Goal: Task Accomplishment & Management: Complete application form

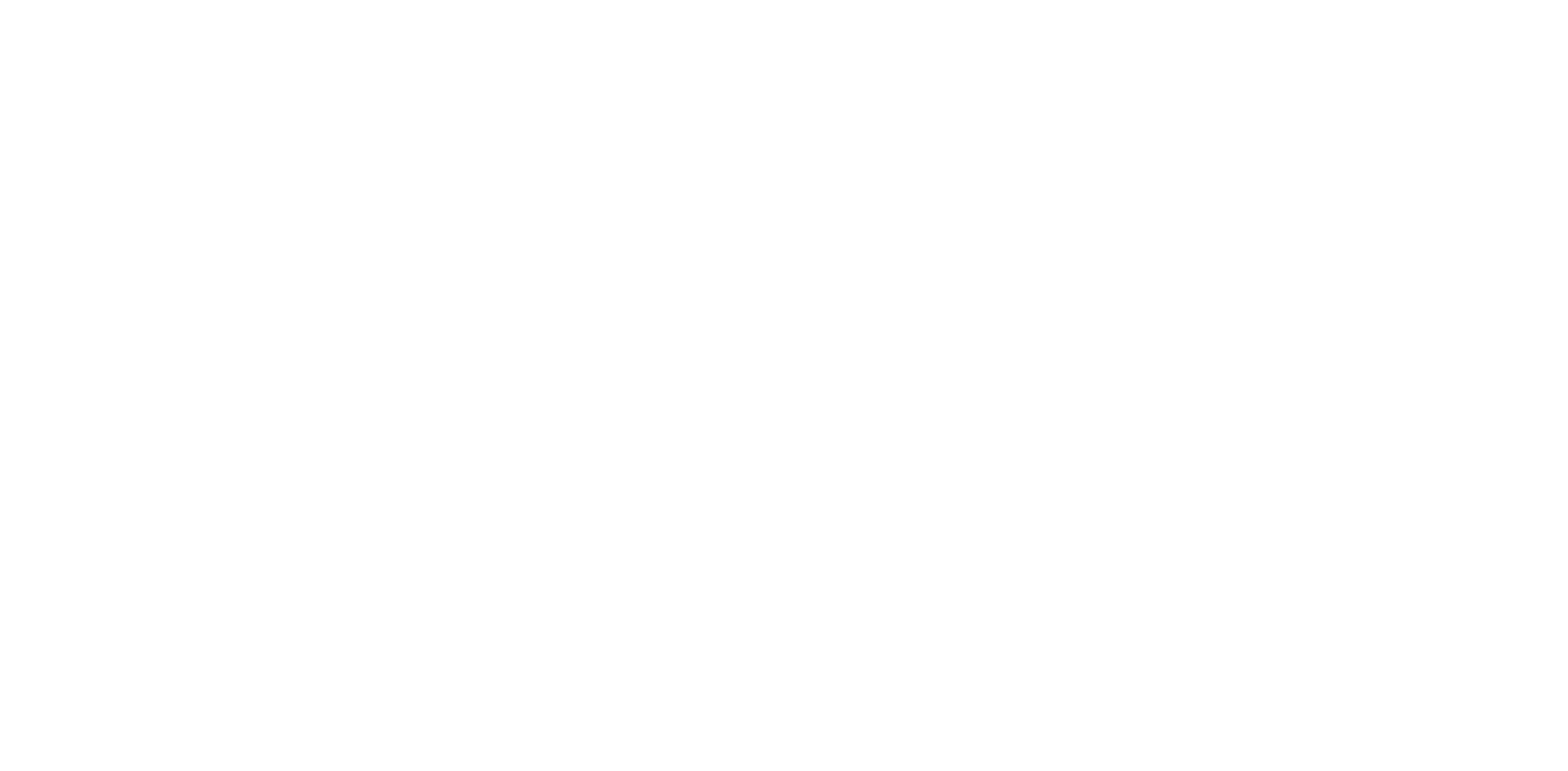
click at [0, 0] on html at bounding box center [0, 0] width 0 height 0
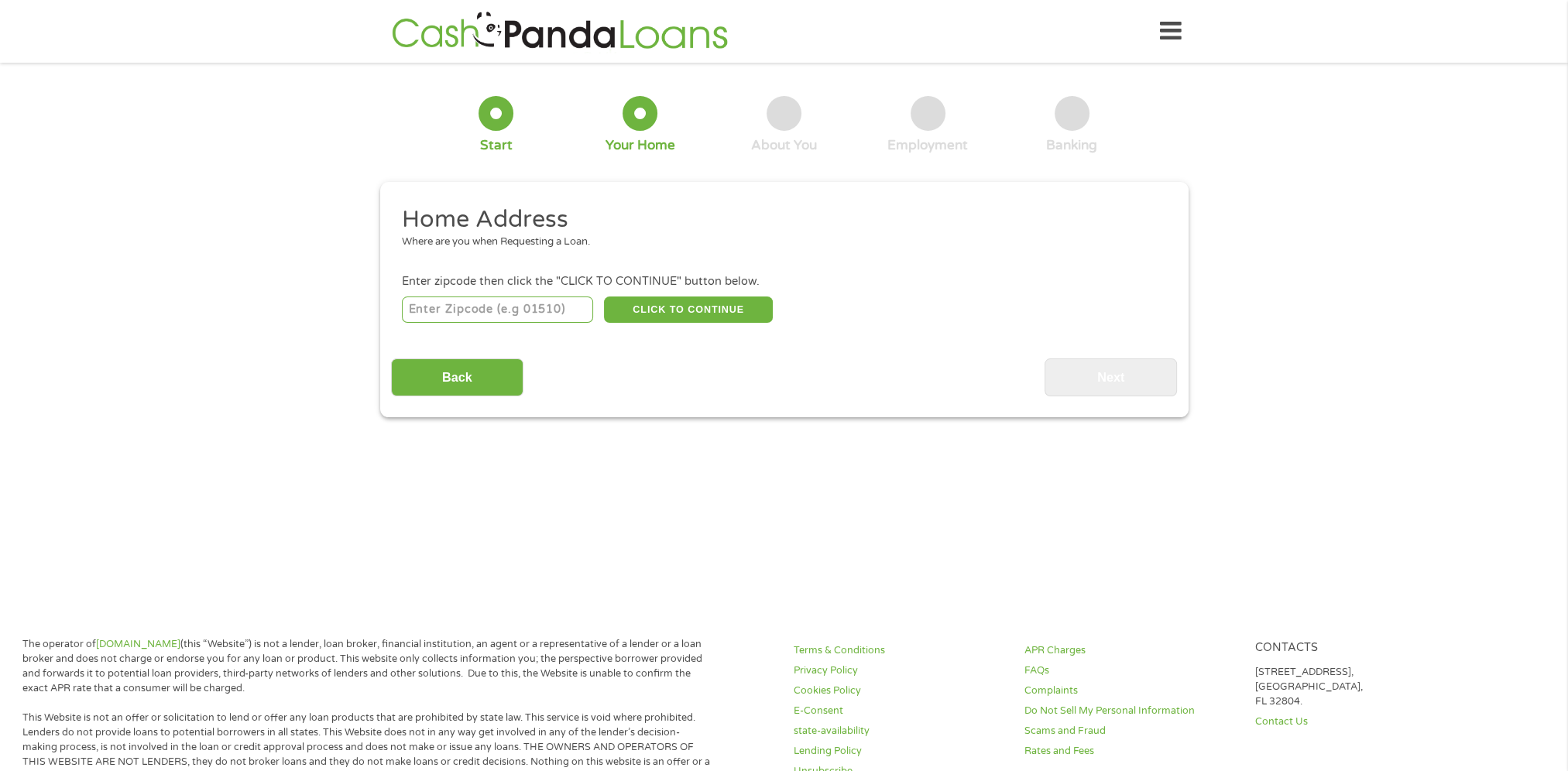
click at [441, 313] on input "number" at bounding box center [497, 310] width 191 height 27
type input "85338"
click at [659, 321] on button "CLICK TO CONTINUE" at bounding box center [688, 310] width 168 height 27
type input "85338"
type input "Goodyear"
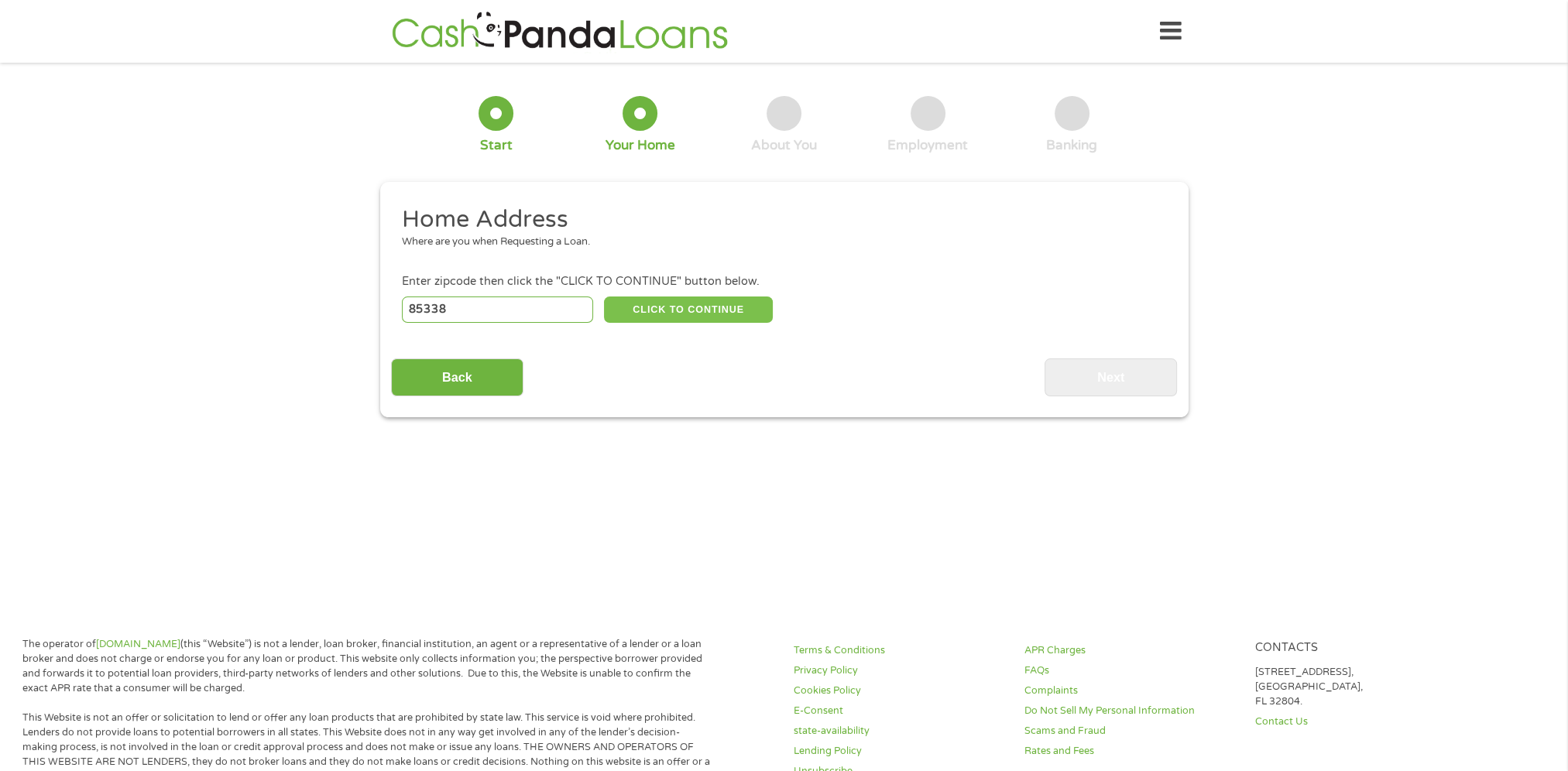
select select "[US_STATE]"
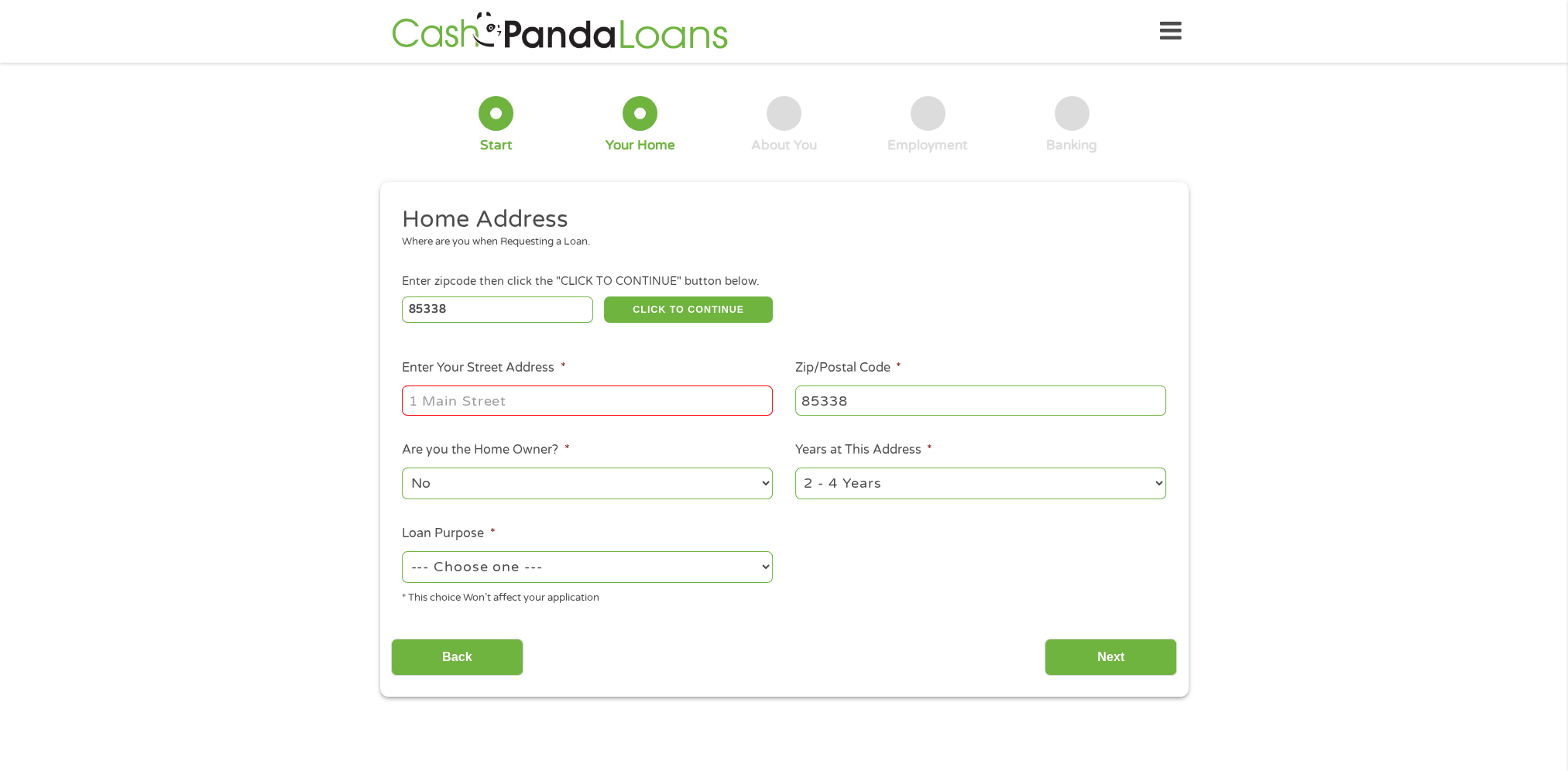
click at [604, 406] on input "Enter Your Street Address *" at bounding box center [587, 400] width 371 height 29
type input "[STREET_ADDRESS]"
click at [966, 490] on select "1 Year or less 1 - 2 Years 2 - 4 Years Over 4 Years" at bounding box center [980, 484] width 371 height 32
select select "24months"
click at [795, 469] on select "1 Year or less 1 - 2 Years 2 - 4 Years Over 4 Years" at bounding box center [980, 484] width 371 height 32
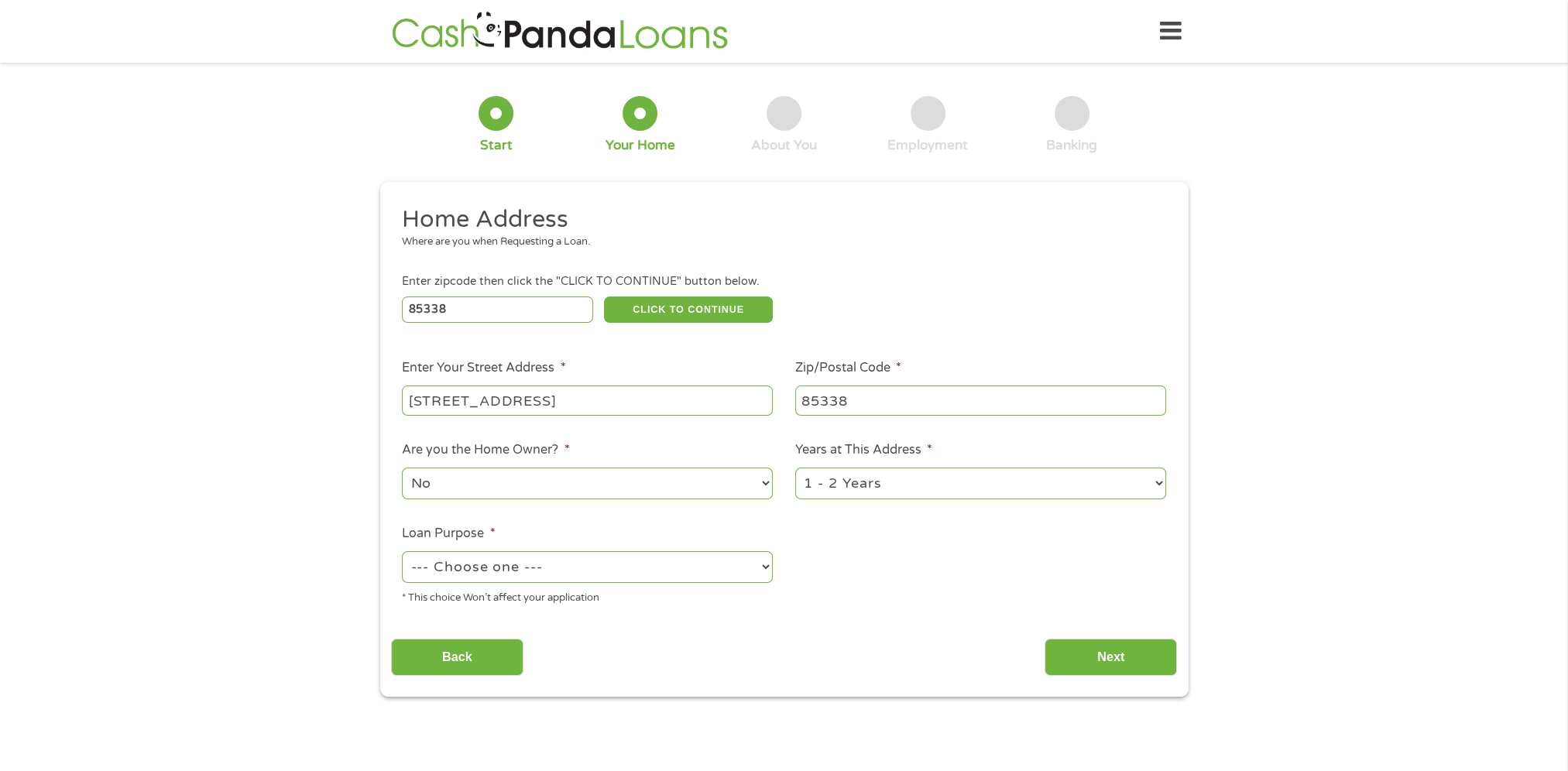
click at [542, 565] on select "--- Choose one --- Pay Bills Debt Consolidation Home Improvement Major Purchase…" at bounding box center [587, 567] width 371 height 32
select select "other"
click at [402, 553] on select "--- Choose one --- Pay Bills Debt Consolidation Home Improvement Major Purchase…" at bounding box center [587, 567] width 371 height 32
click at [1076, 666] on input "Next" at bounding box center [1110, 658] width 132 height 38
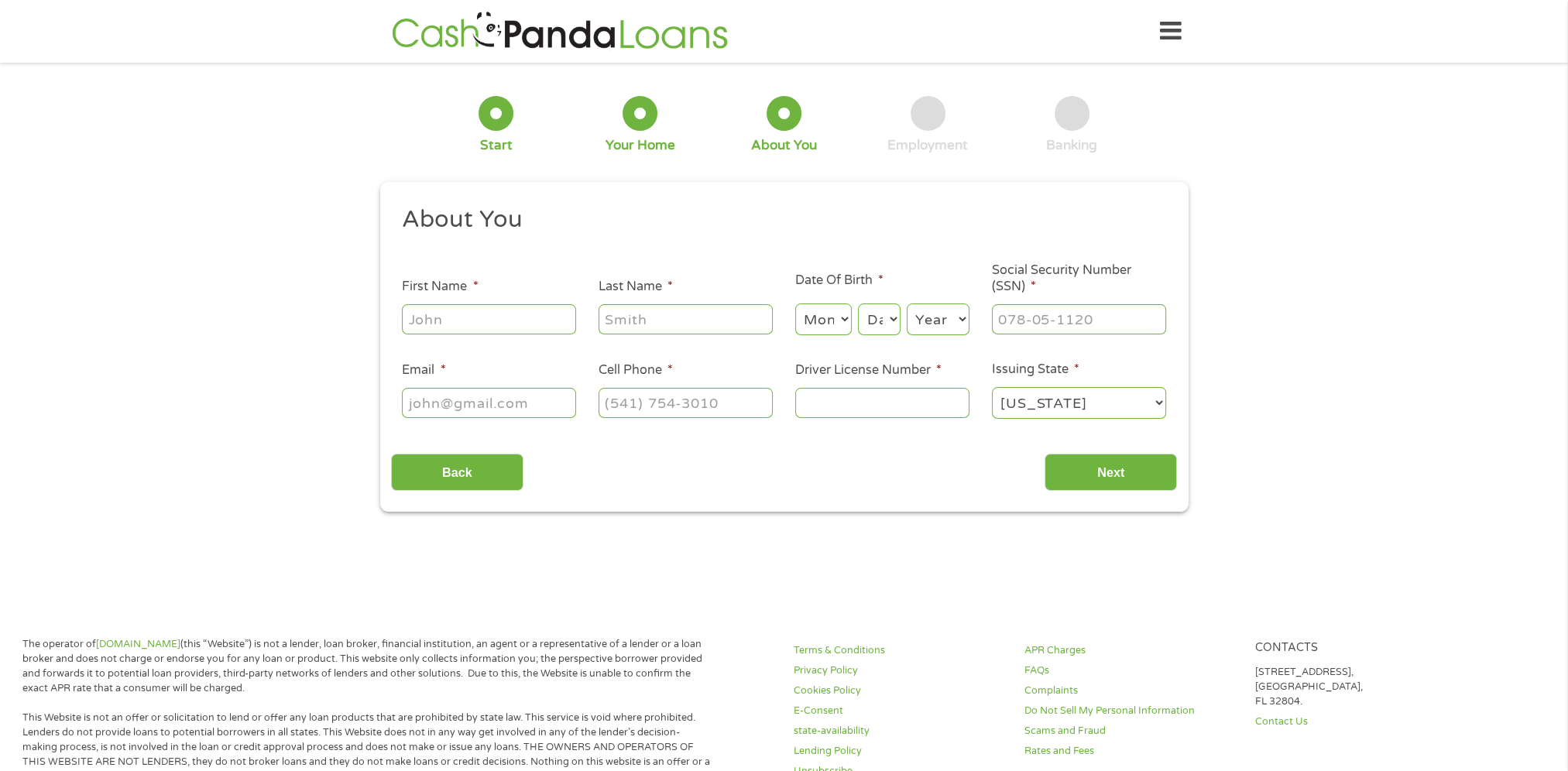
click at [499, 318] on input "First Name *" at bounding box center [488, 318] width 175 height 29
type input "[PERSON_NAME]"
type input "[EMAIL_ADDRESS][DOMAIN_NAME]"
type input "[PHONE_NUMBER]"
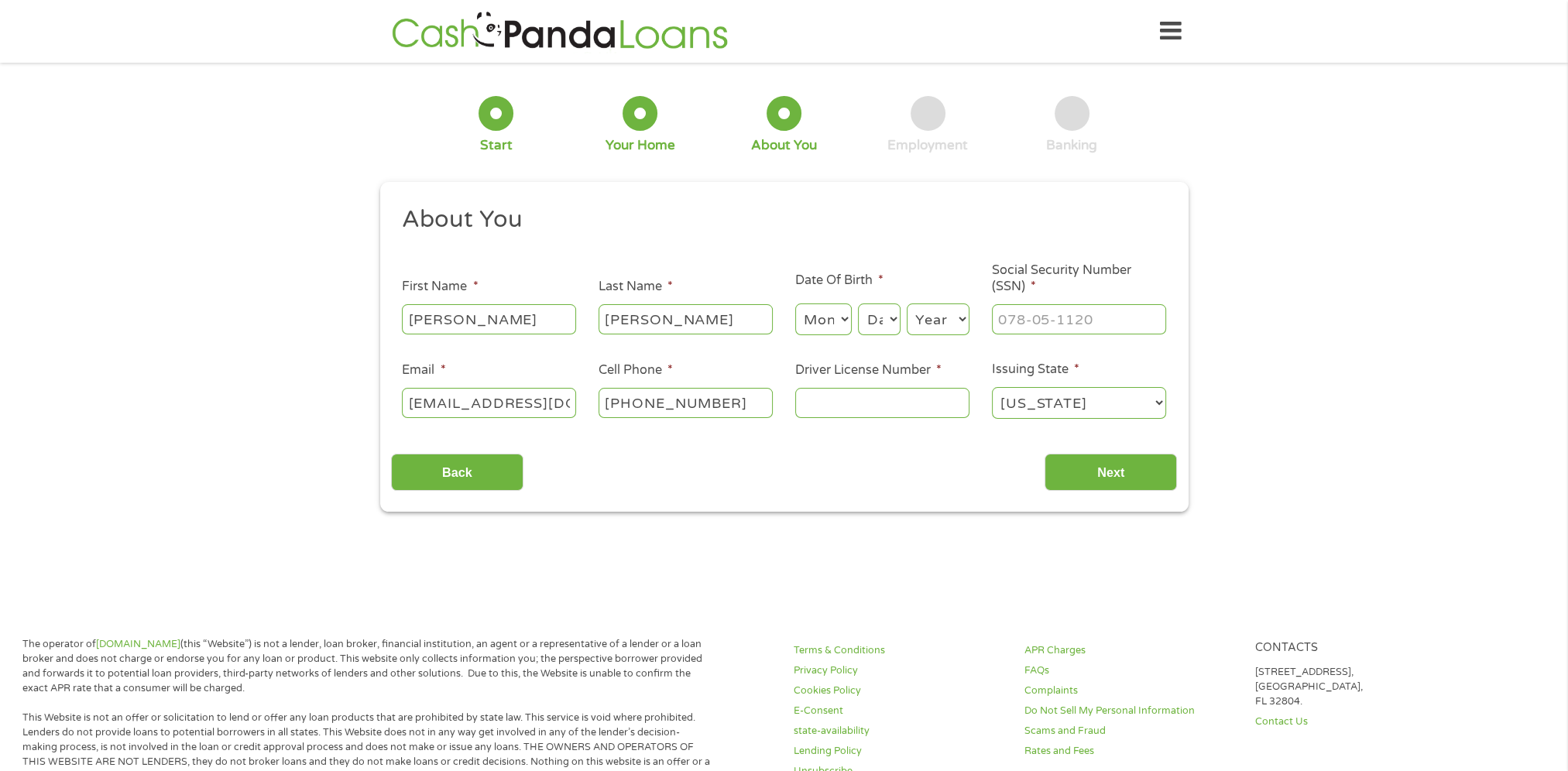
click at [829, 327] on select "Month 1 2 3 4 5 6 7 8 9 10 11 12" at bounding box center [823, 319] width 57 height 32
select select "9"
click at [795, 304] on select "Month 1 2 3 4 5 6 7 8 9 10 11 12" at bounding box center [823, 319] width 57 height 32
click at [881, 307] on select "Day 1 2 3 4 5 6 7 8 9 10 11 12 13 14 15 16 17 18 19 20 21 22 23 24 25 26 27 28 …" at bounding box center [878, 319] width 42 height 32
click at [858, 304] on select "Day 1 2 3 4 5 6 7 8 9 10 11 12 13 14 15 16 17 18 19 20 21 22 23 24 25 26 27 28 …" at bounding box center [878, 319] width 42 height 32
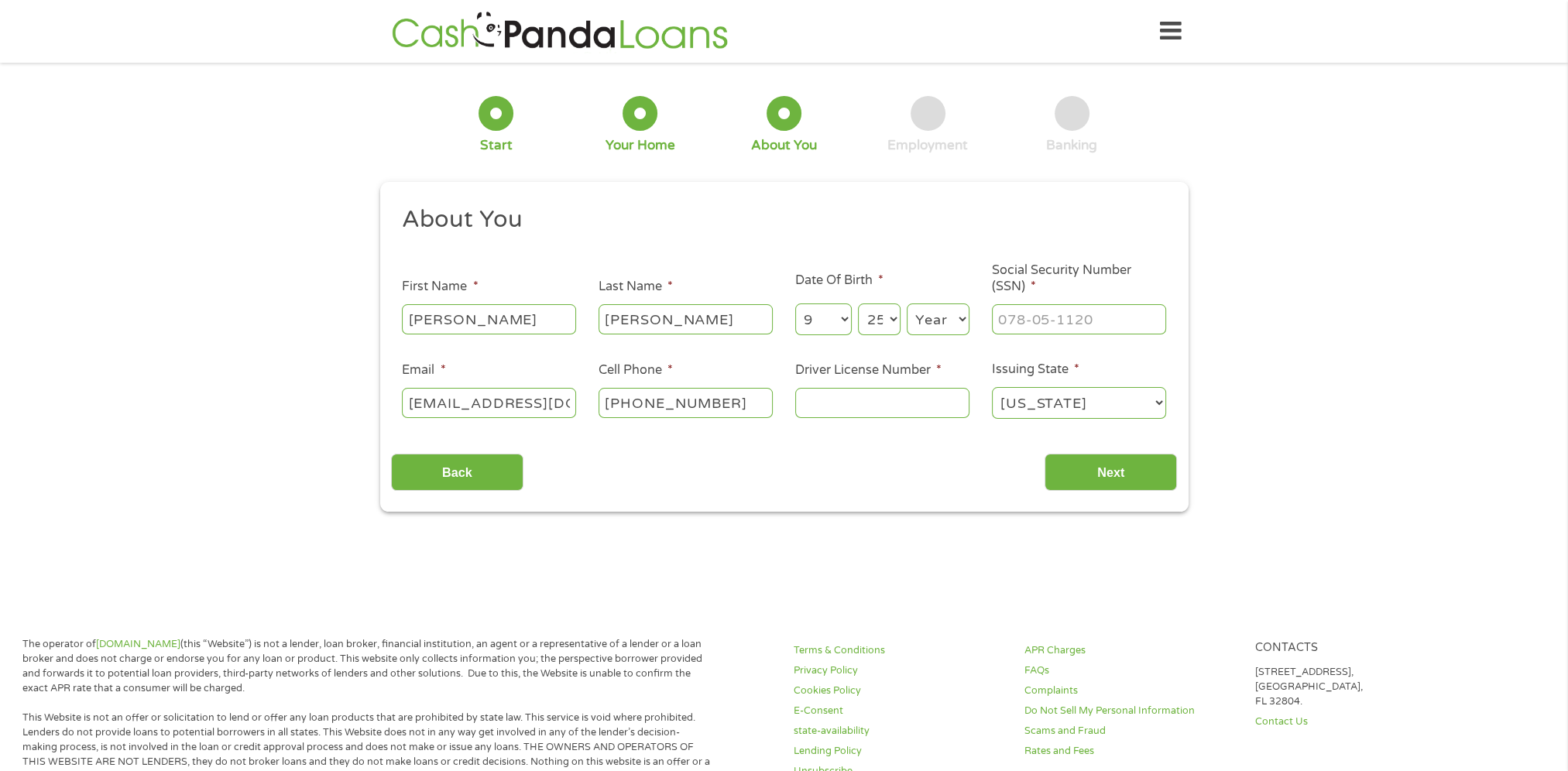
click at [864, 332] on select "Day 1 2 3 4 5 6 7 8 9 10 11 12 13 14 15 16 17 18 19 20 21 22 23 24 25 26 27 28 …" at bounding box center [878, 319] width 42 height 32
select select "24"
click at [858, 304] on select "Day 1 2 3 4 5 6 7 8 9 10 11 12 13 14 15 16 17 18 19 20 21 22 23 24 25 26 27 28 …" at bounding box center [878, 319] width 42 height 32
click at [917, 309] on select "Year [DATE] 2006 2005 2004 2003 2002 2001 2000 1999 1998 1997 1996 1995 1994 19…" at bounding box center [938, 319] width 63 height 32
select select "1994"
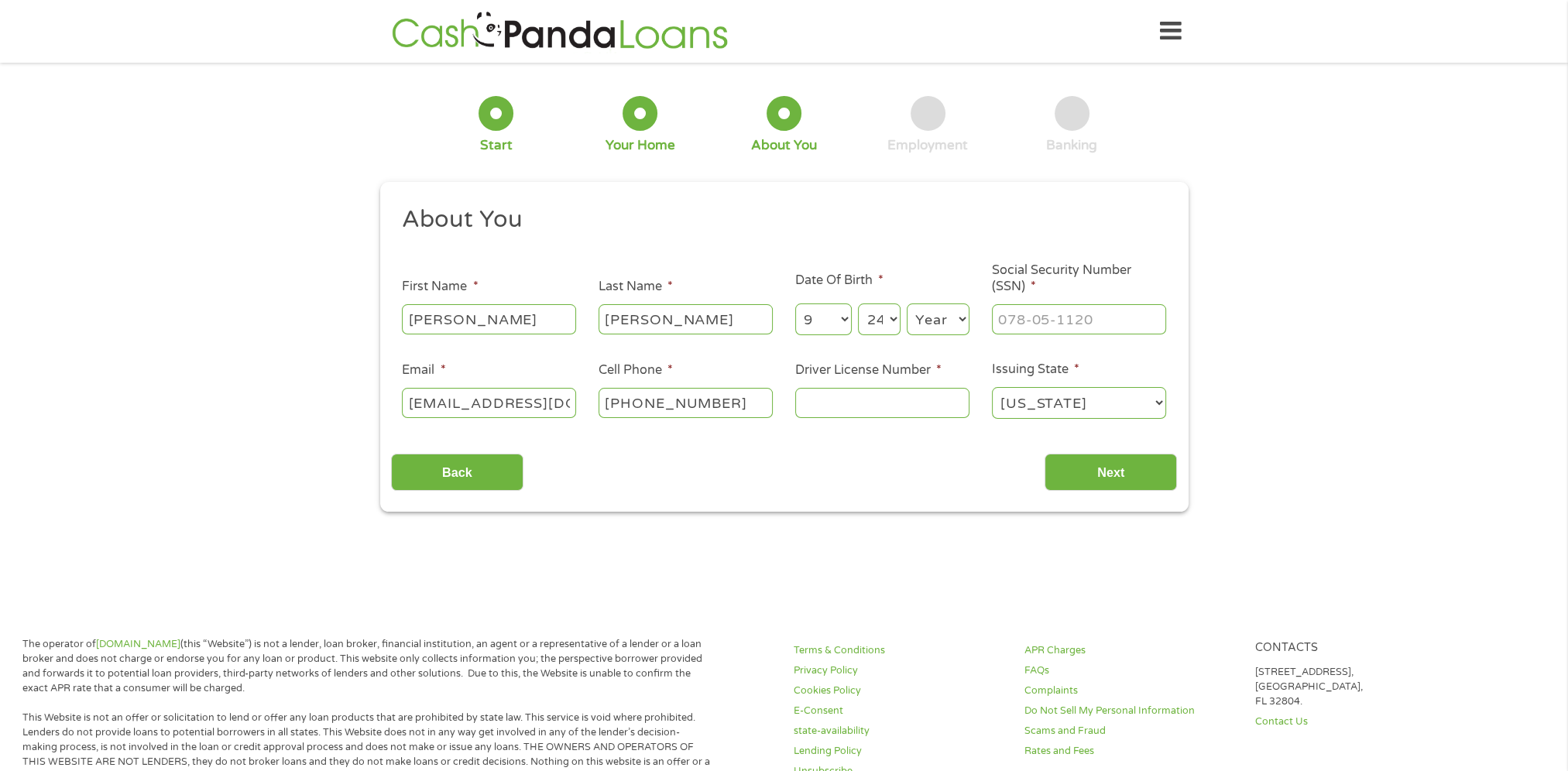
click at [907, 304] on select "Year [DATE] 2006 2005 2004 2003 2002 2001 2000 1999 1998 1997 1996 1995 1994 19…" at bounding box center [938, 319] width 63 height 32
click at [1072, 319] on input "___-__-____" at bounding box center [1079, 318] width 175 height 29
type input "856-12-0814"
click at [820, 407] on input "Driver License Number *" at bounding box center [882, 402] width 175 height 29
type input "c08578981"
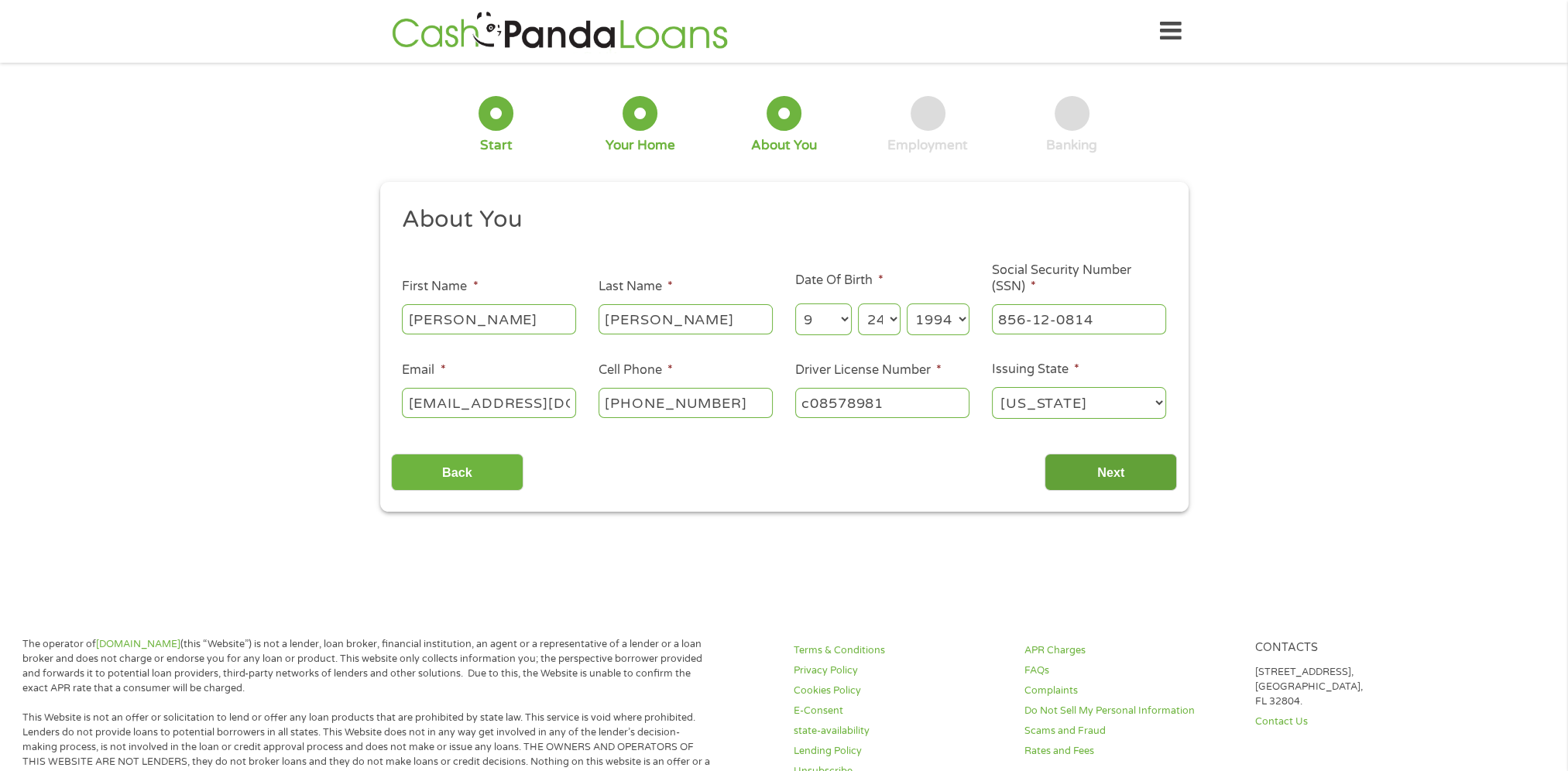
click at [1116, 474] on input "Next" at bounding box center [1110, 472] width 132 height 38
click at [1091, 480] on input "Next" at bounding box center [1110, 472] width 132 height 38
click at [558, 252] on ul "About You This field is hidden when viewing the form Title * --- Choose one ---…" at bounding box center [784, 319] width 786 height 229
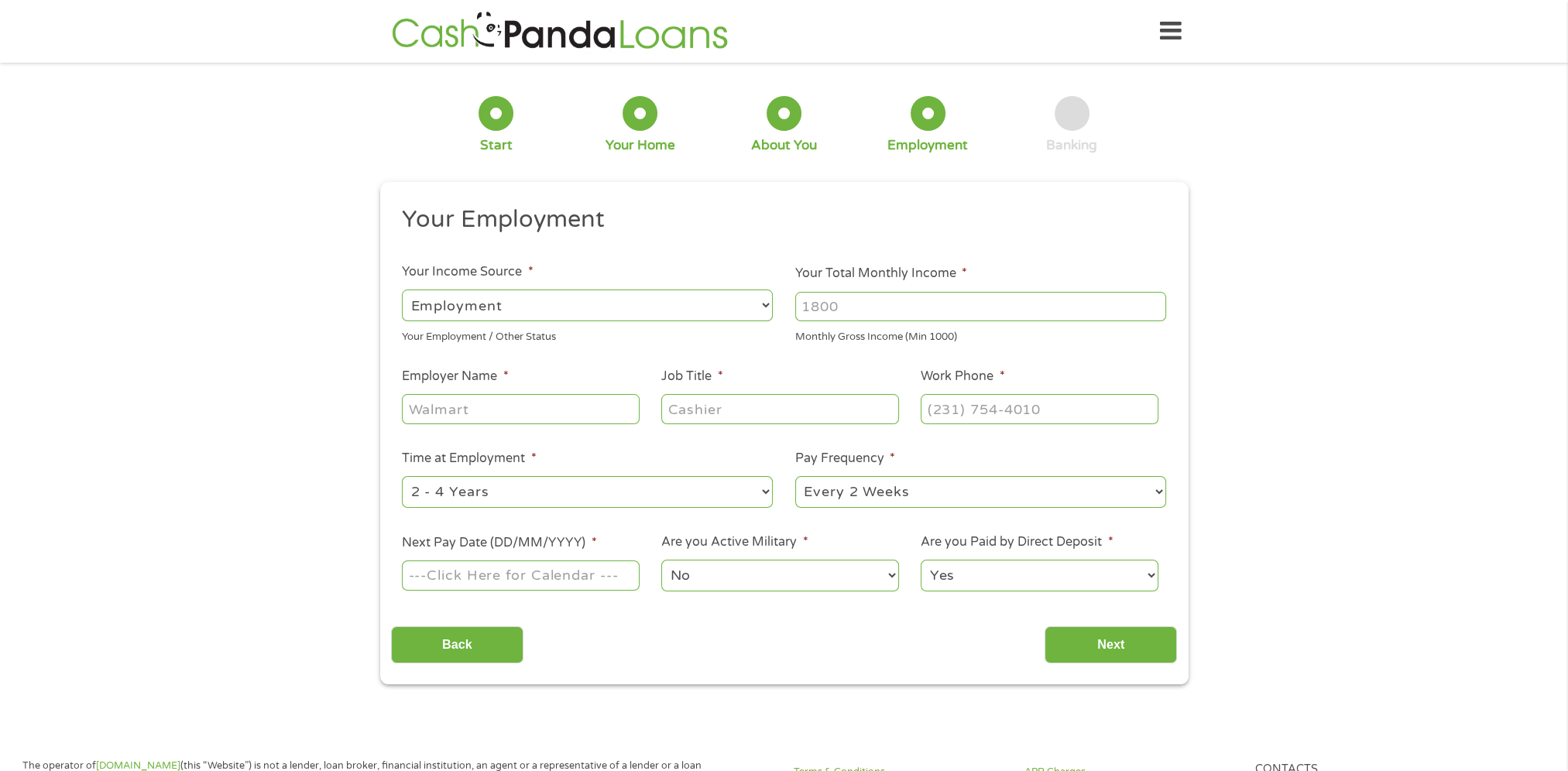
click at [918, 302] on input "Your Total Monthly Income *" at bounding box center [980, 306] width 371 height 29
type input "3400"
click at [537, 403] on input "Employer Name *" at bounding box center [519, 409] width 237 height 29
type input "atria heart"
click at [722, 416] on input "Job Title *" at bounding box center [779, 409] width 237 height 29
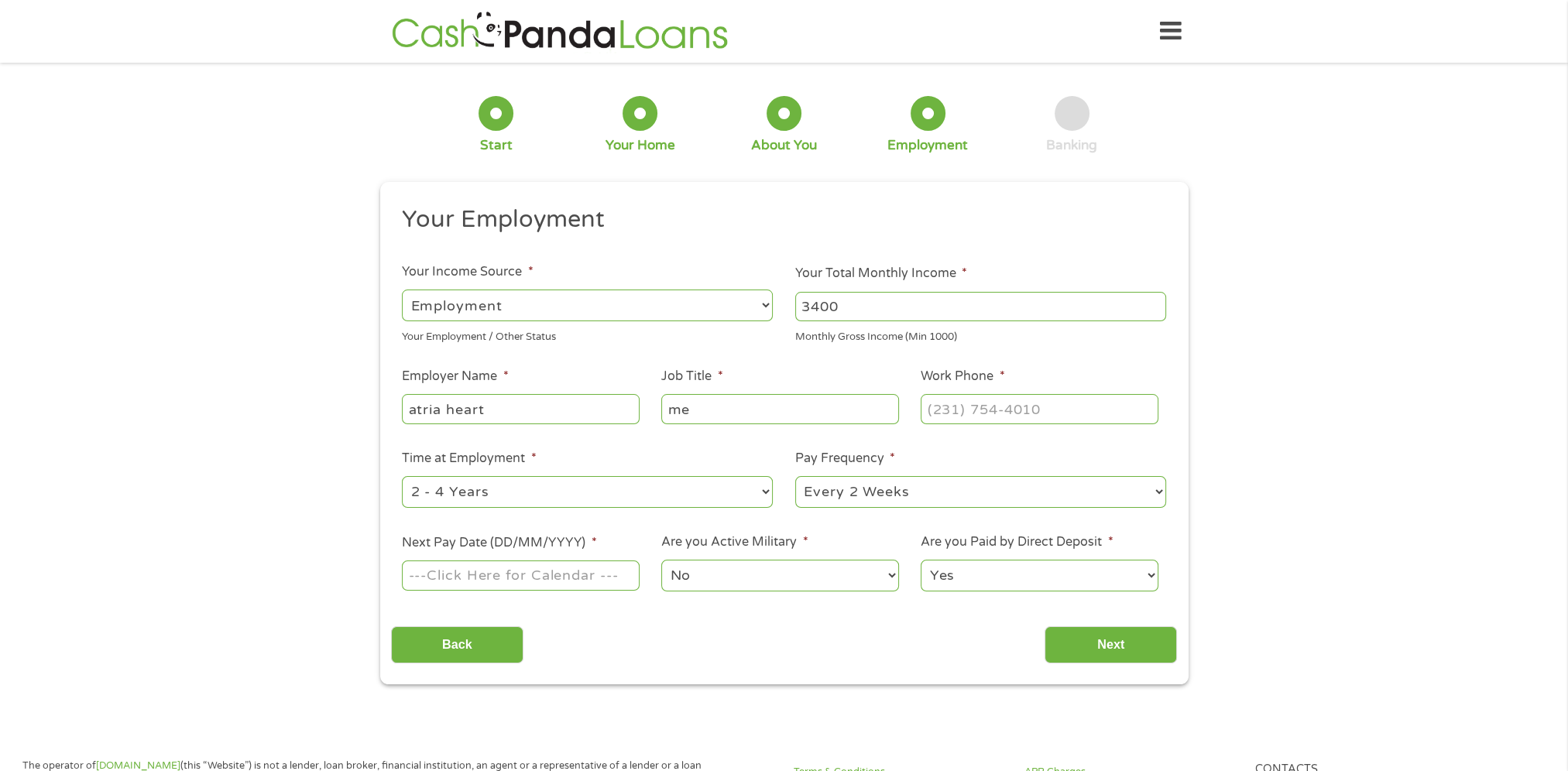
type input "m"
type input "receptionist"
click at [988, 420] on input "(___) ___-____" at bounding box center [1039, 409] width 237 height 29
type input "(480) 718-50__"
click at [1090, 411] on input "(480) 718-50__" at bounding box center [1039, 409] width 237 height 29
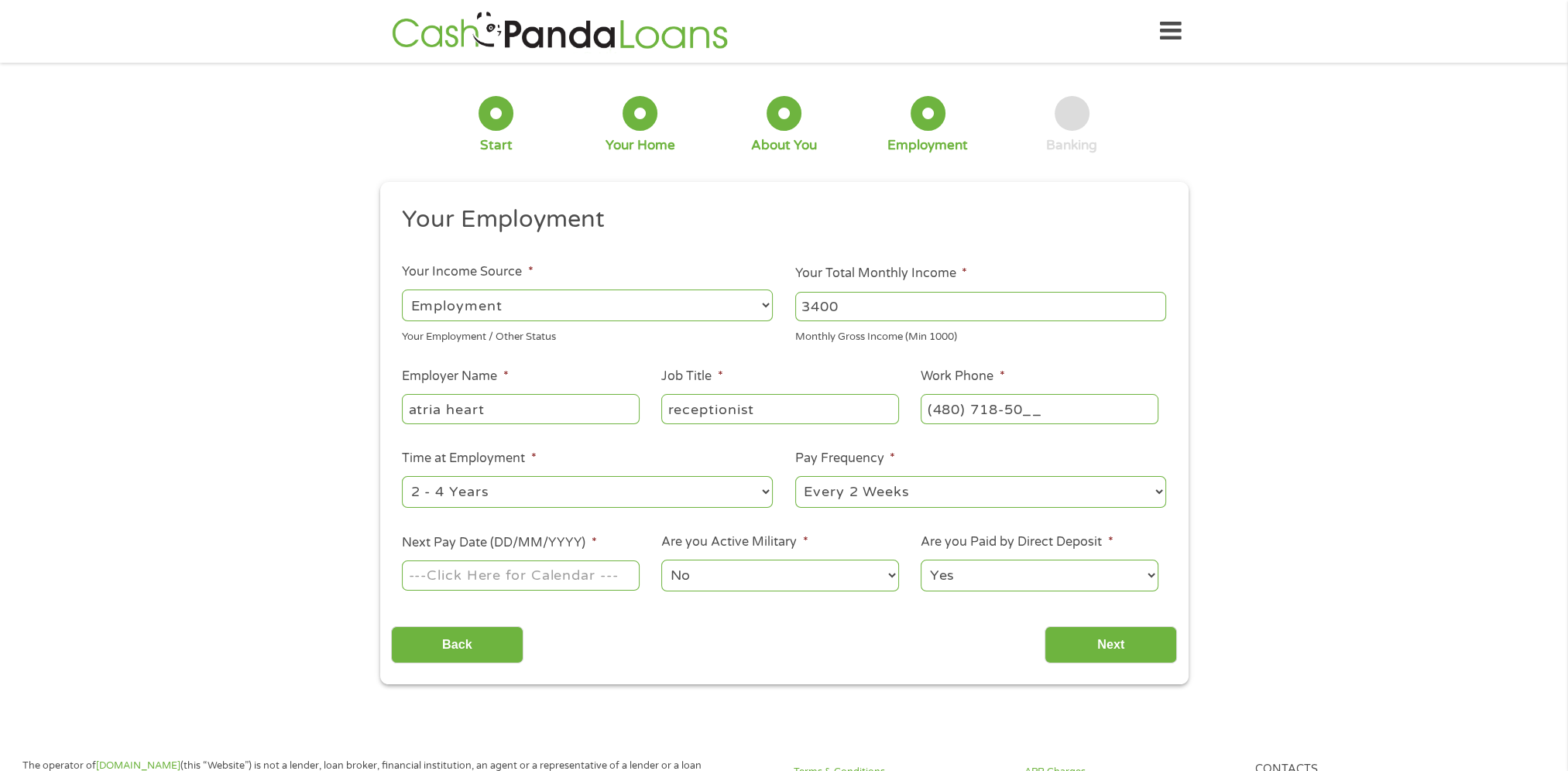
click at [1032, 409] on input "(480) 718-50__" at bounding box center [1039, 409] width 237 height 29
click at [1025, 409] on input "(480) 718-50__" at bounding box center [1039, 409] width 237 height 29
drag, startPoint x: 1039, startPoint y: 410, endPoint x: 644, endPoint y: 382, distance: 396.0
click at [644, 382] on ul "Your Employment Your Income Source * --- Choose one --- Employment [DEMOGRAPHIC…" at bounding box center [784, 405] width 786 height 401
click at [1098, 393] on div at bounding box center [1039, 409] width 237 height 35
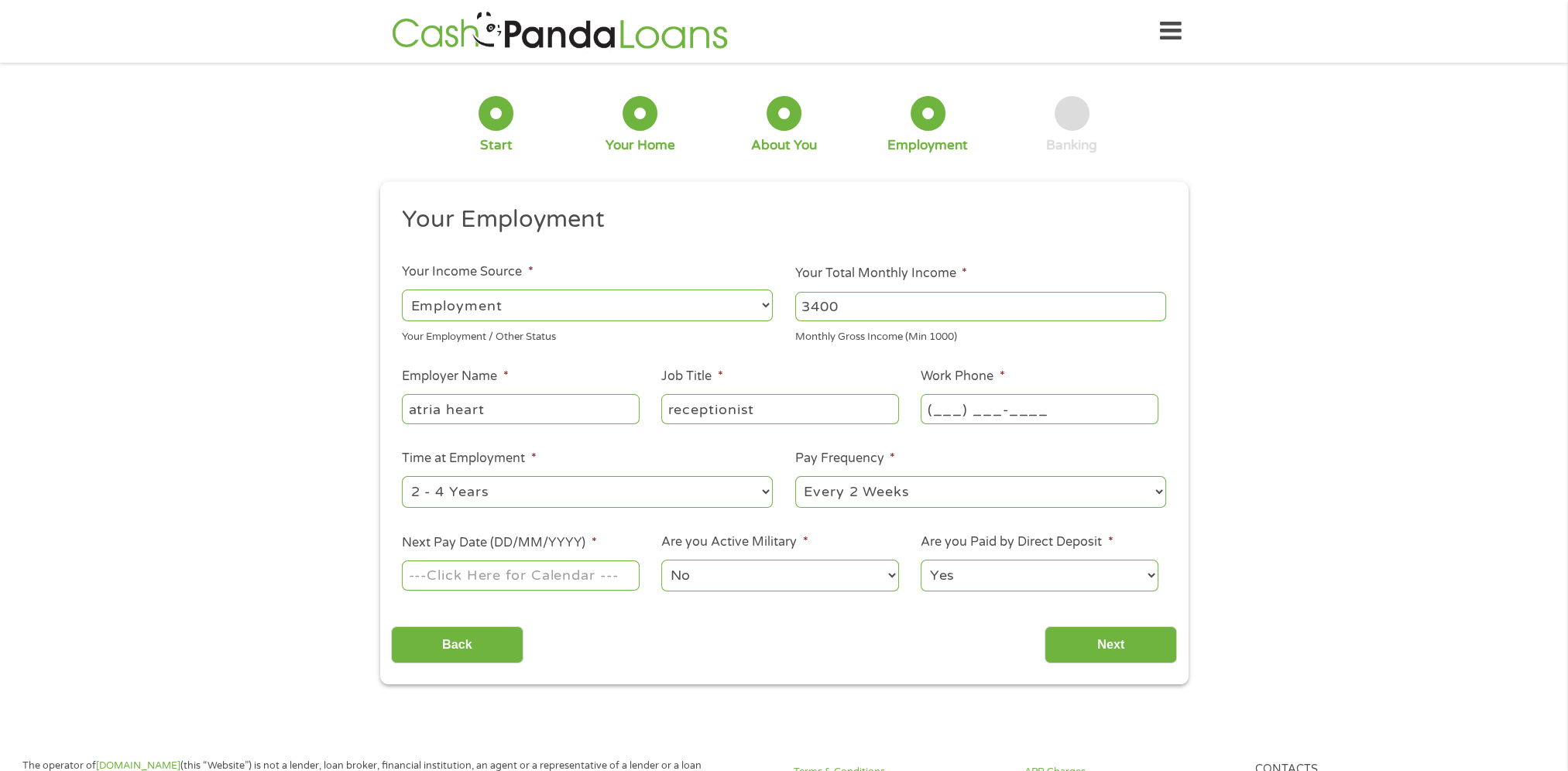
drag, startPoint x: 1098, startPoint y: 394, endPoint x: 1083, endPoint y: 411, distance: 22.7
click at [1096, 400] on input "(___) ___-____" at bounding box center [1039, 409] width 237 height 29
click at [1082, 411] on input "(___) ___-____" at bounding box center [1039, 409] width 237 height 29
click at [938, 411] on input "(___) ___-____" at bounding box center [1039, 409] width 237 height 29
click at [933, 414] on input "(___) ___-____" at bounding box center [1039, 409] width 237 height 29
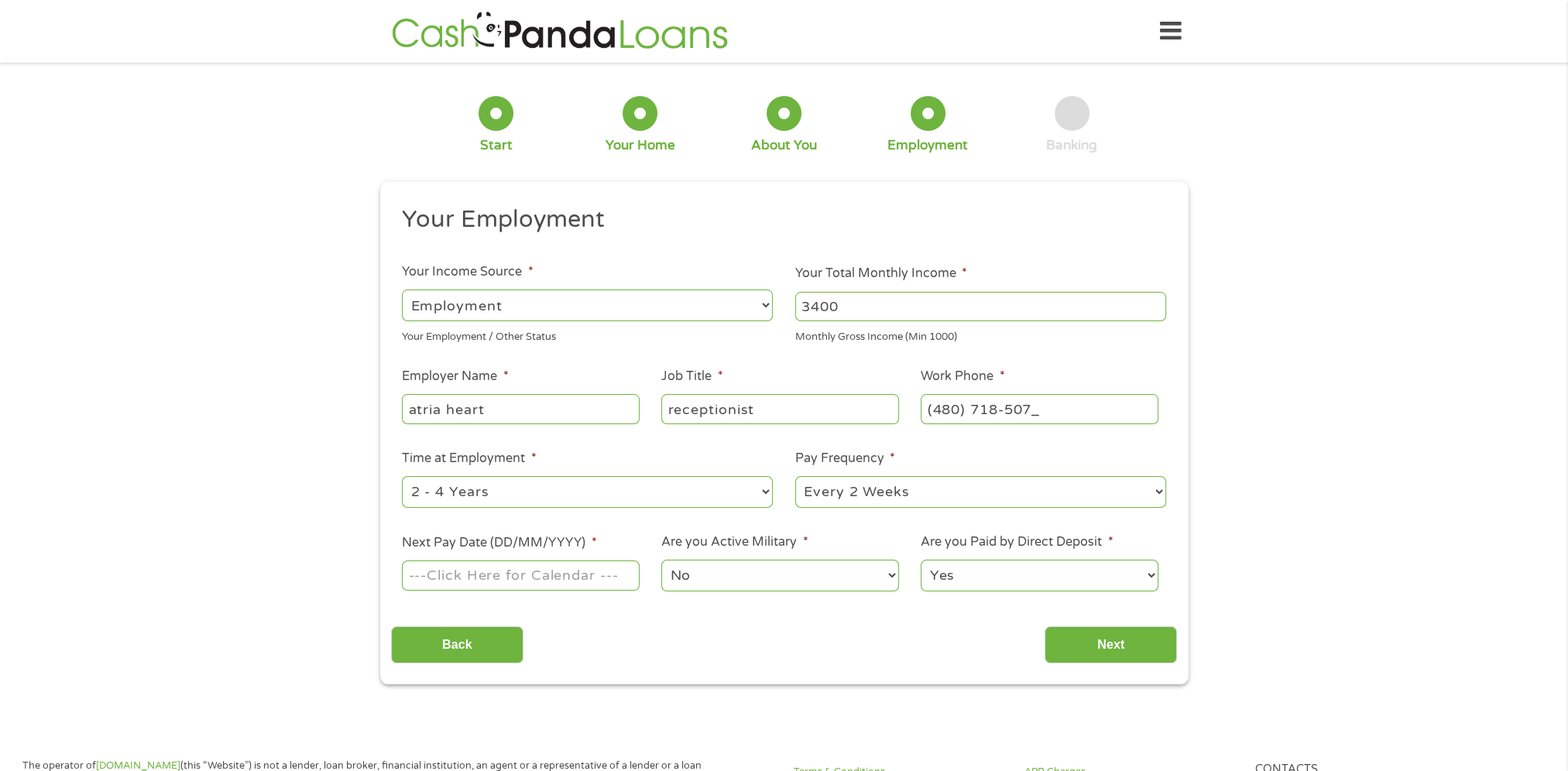
type input "[PHONE_NUMBER]"
click at [694, 502] on select "--- Choose one --- 1 Year or less 1 - 2 Years 2 - 4 Years Over 4 Years" at bounding box center [587, 492] width 371 height 32
select select "24months"
click at [402, 477] on select "--- Choose one --- 1 Year or less 1 - 2 Years 2 - 4 Years Over 4 Years" at bounding box center [587, 492] width 371 height 32
click at [945, 499] on select "--- Choose one --- Every 2 Weeks Every Week Monthly Semi-Monthly" at bounding box center [980, 492] width 371 height 32
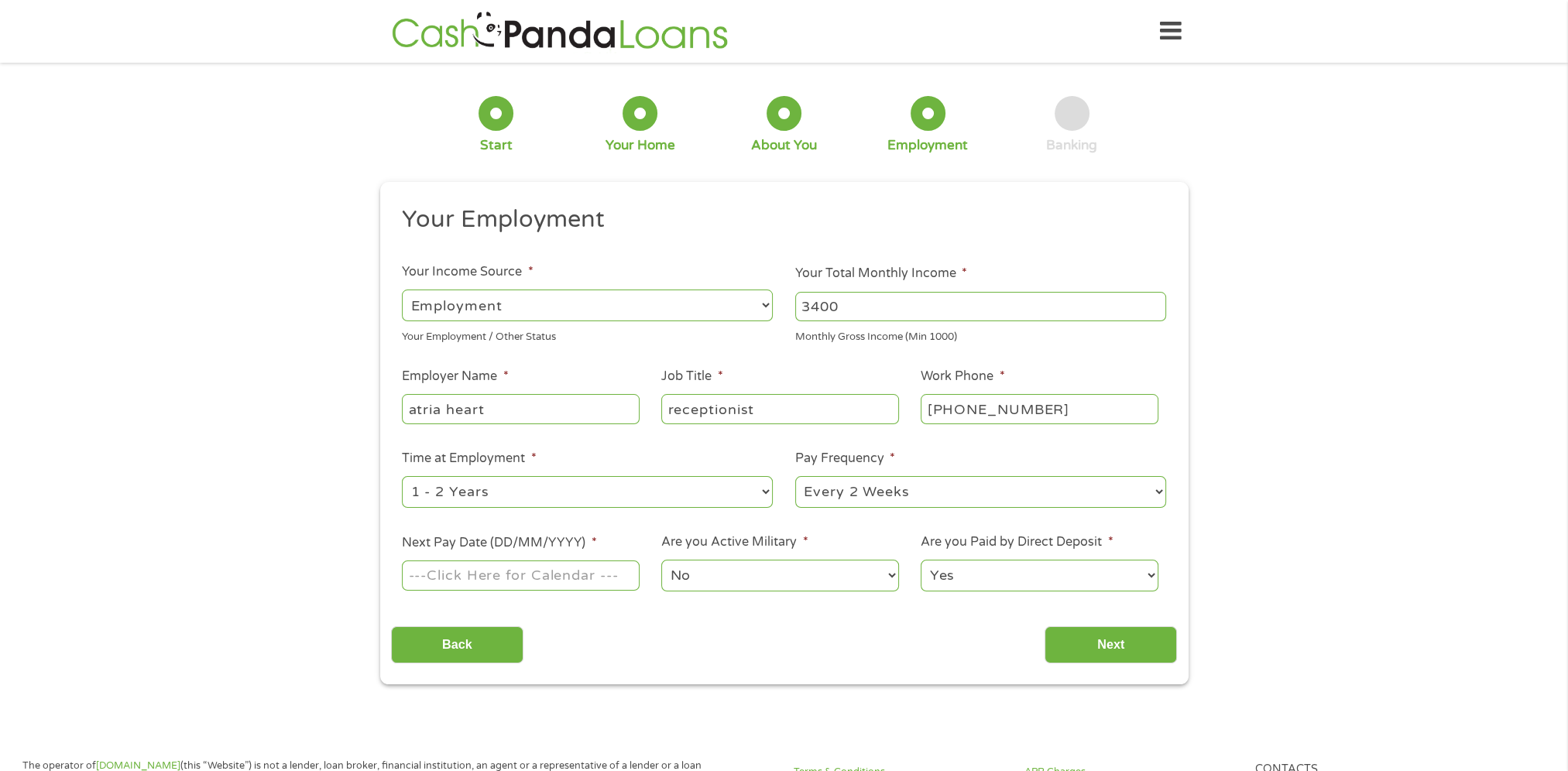
click at [1482, 475] on div "1 Start 2 Your Home 3 About You 4 Employment 5 Banking 6 This field is hidden w…" at bounding box center [784, 378] width 1568 height 611
click at [489, 571] on input "Next Pay Date (DD/MM/YYYY) *" at bounding box center [519, 574] width 237 height 29
type input "[DATE]"
click at [734, 582] on select "No Yes" at bounding box center [779, 576] width 237 height 32
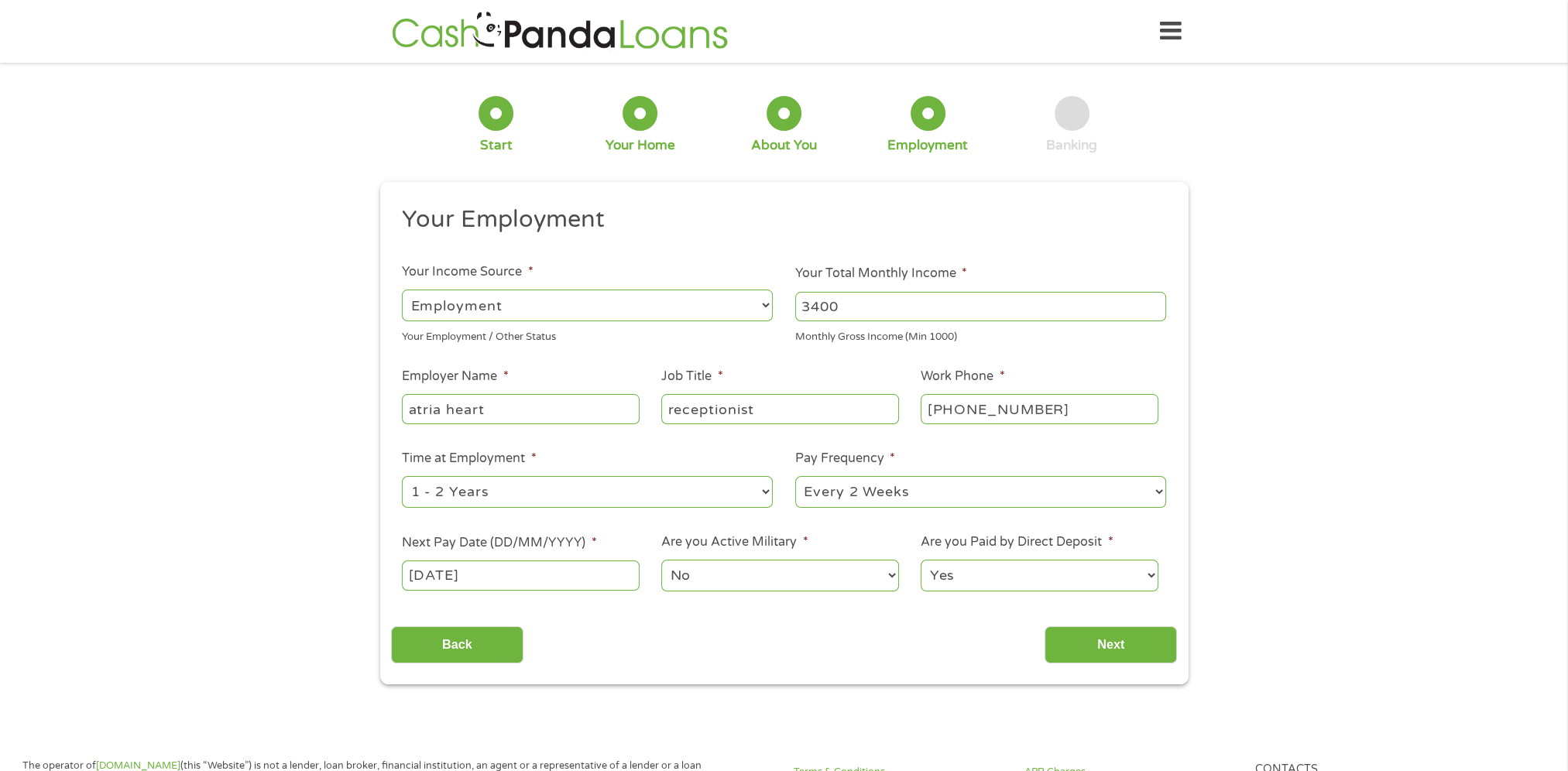
click at [1073, 578] on select "Yes No" at bounding box center [1039, 576] width 237 height 32
click at [921, 560] on select "Yes No" at bounding box center [1039, 576] width 237 height 32
click at [1062, 638] on input "Next" at bounding box center [1110, 645] width 132 height 38
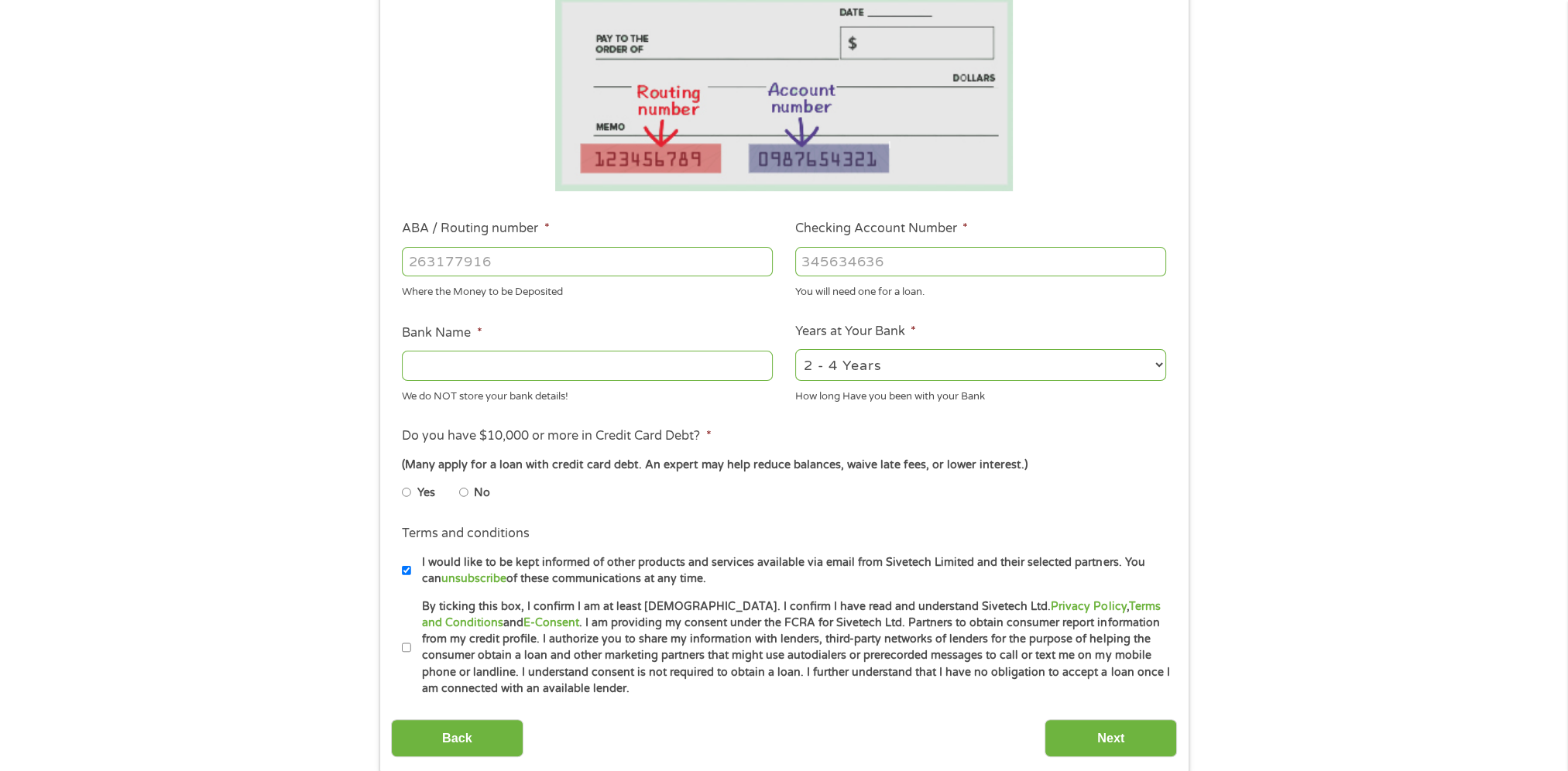
scroll to position [309, 0]
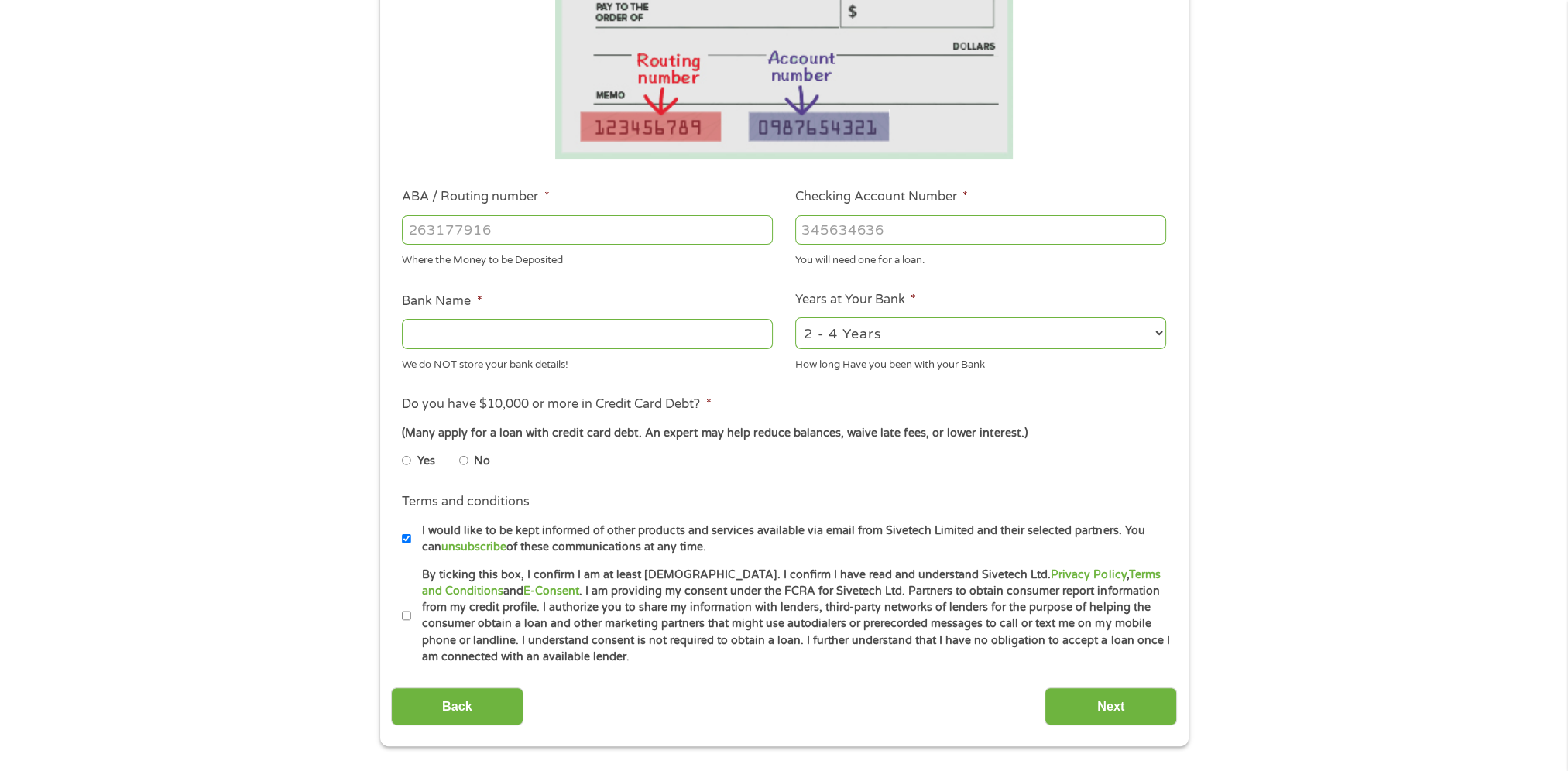
click at [528, 236] on input "ABA / Routing number *" at bounding box center [587, 230] width 371 height 29
type input "021214891"
type input "Cross River Bank"
type input "021214891"
click at [848, 236] on input "Checking Account Number *" at bounding box center [980, 230] width 371 height 29
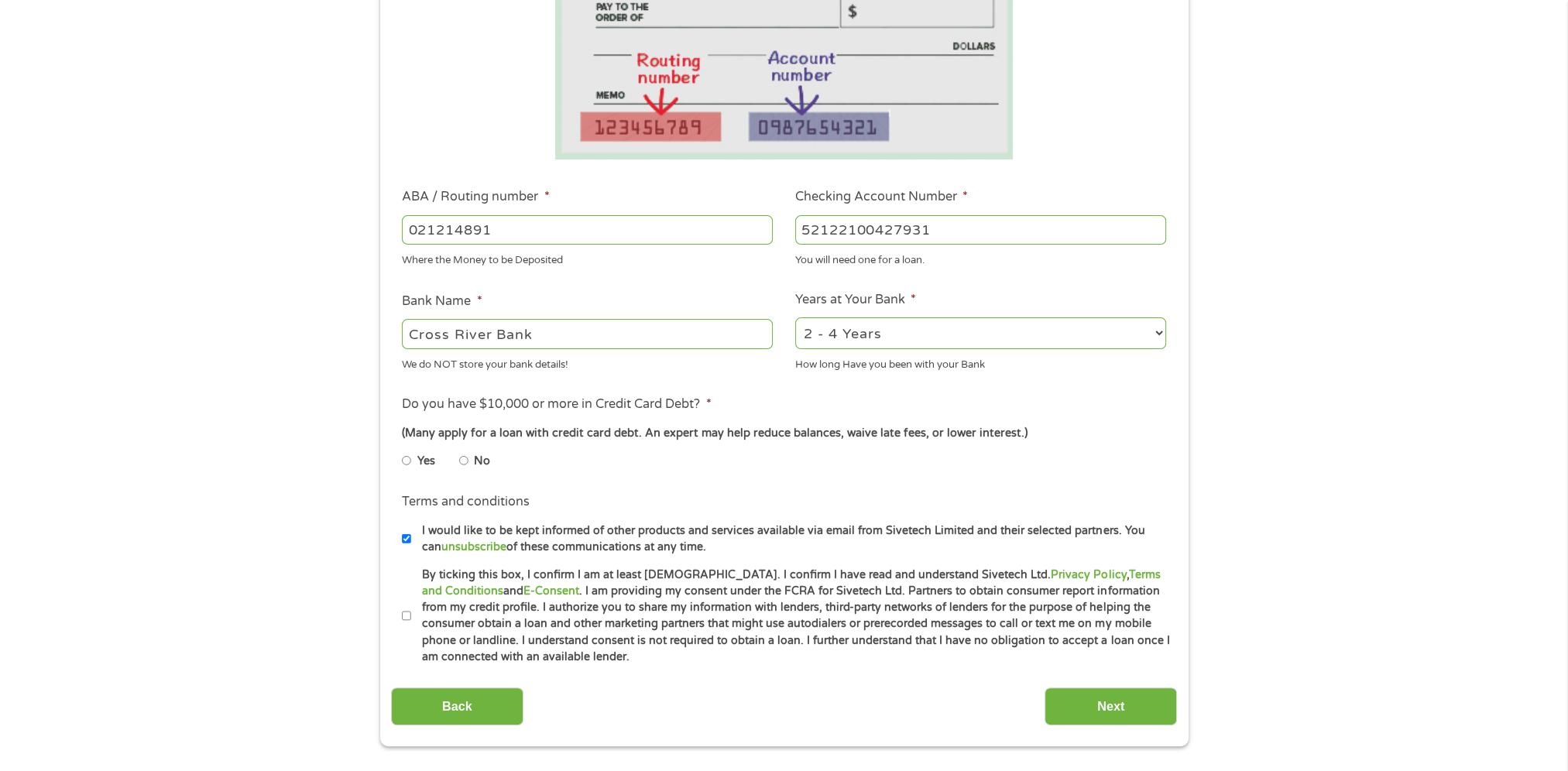
type input "52122100427931"
drag, startPoint x: 412, startPoint y: 616, endPoint x: 426, endPoint y: 616, distance: 14.0
click at [412, 616] on label "By ticking this box, I confirm I am at least [DEMOGRAPHIC_DATA]. I confirm I ha…" at bounding box center [791, 616] width 760 height 99
click at [411, 616] on input "By ticking this box, I confirm I am at least [DEMOGRAPHIC_DATA]. I confirm I ha…" at bounding box center [406, 616] width 9 height 25
checkbox input "true"
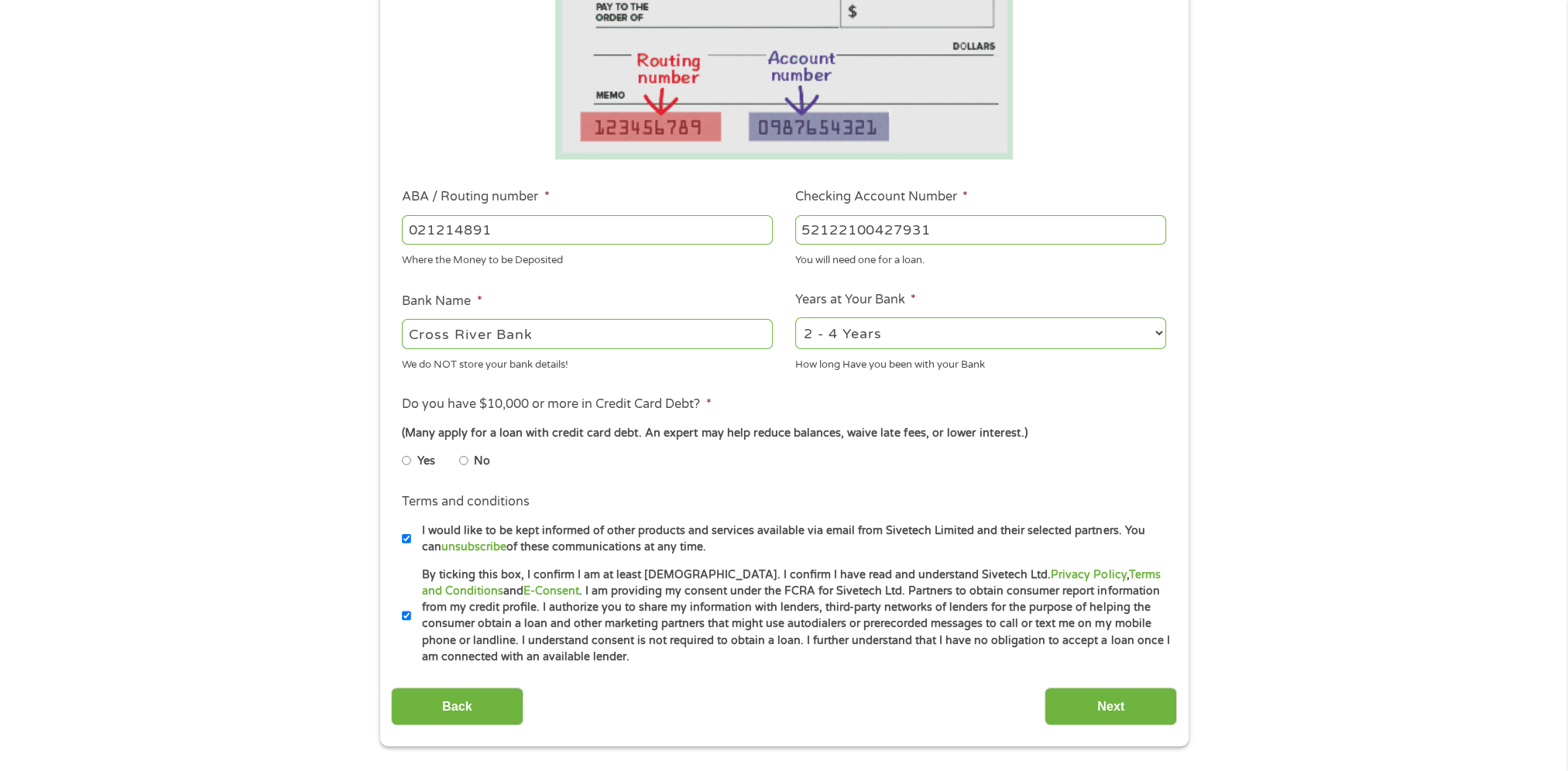
drag, startPoint x: 406, startPoint y: 462, endPoint x: 446, endPoint y: 462, distance: 40.0
click at [406, 462] on input "Yes" at bounding box center [406, 461] width 9 height 25
radio input "true"
click at [909, 464] on div "Yes No" at bounding box center [783, 463] width 763 height 35
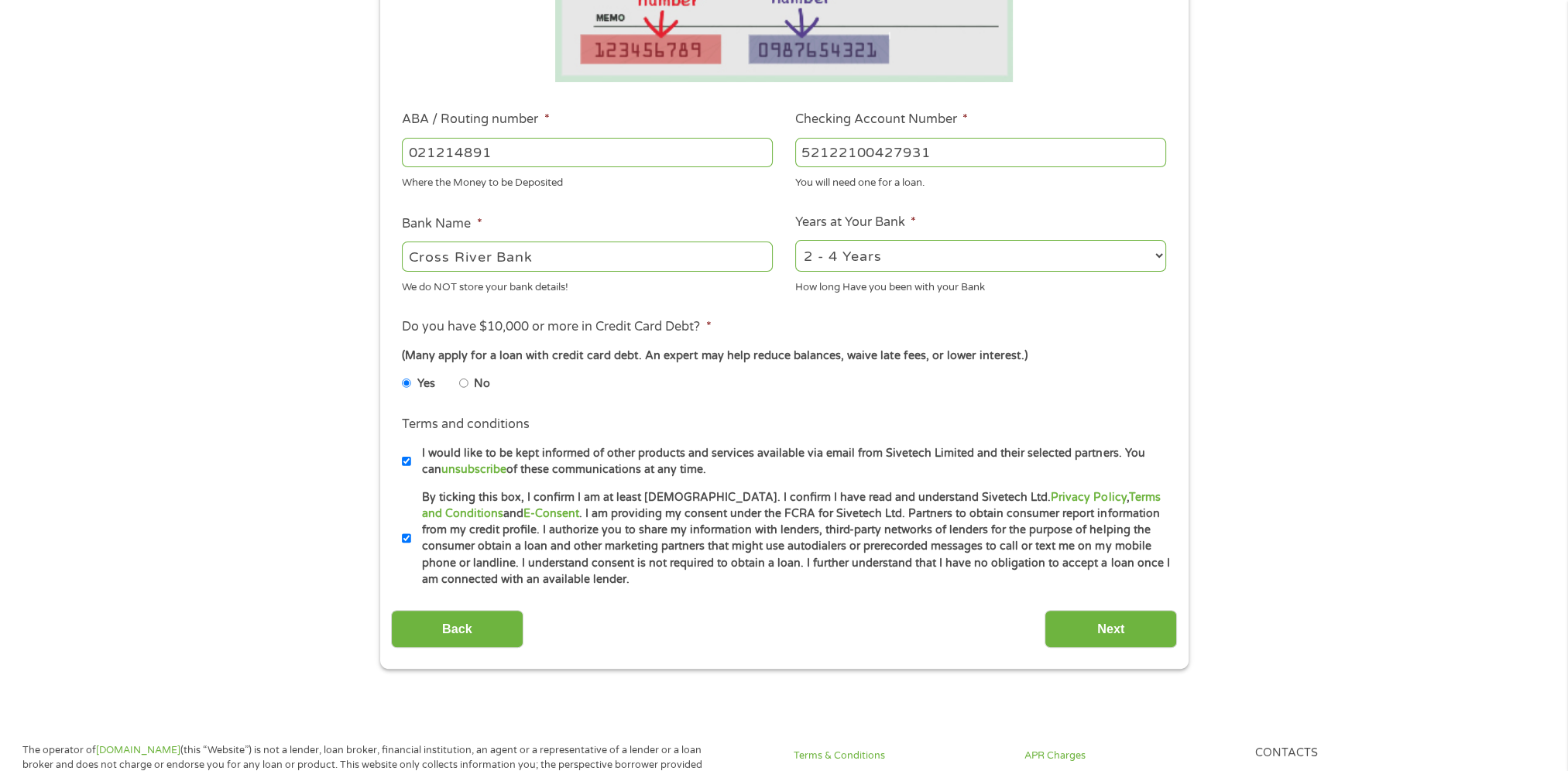
click at [474, 381] on label "No" at bounding box center [482, 384] width 16 height 17
click at [468, 381] on input "No" at bounding box center [464, 383] width 9 height 25
radio input "true"
click at [1081, 632] on input "Next" at bounding box center [1110, 628] width 132 height 38
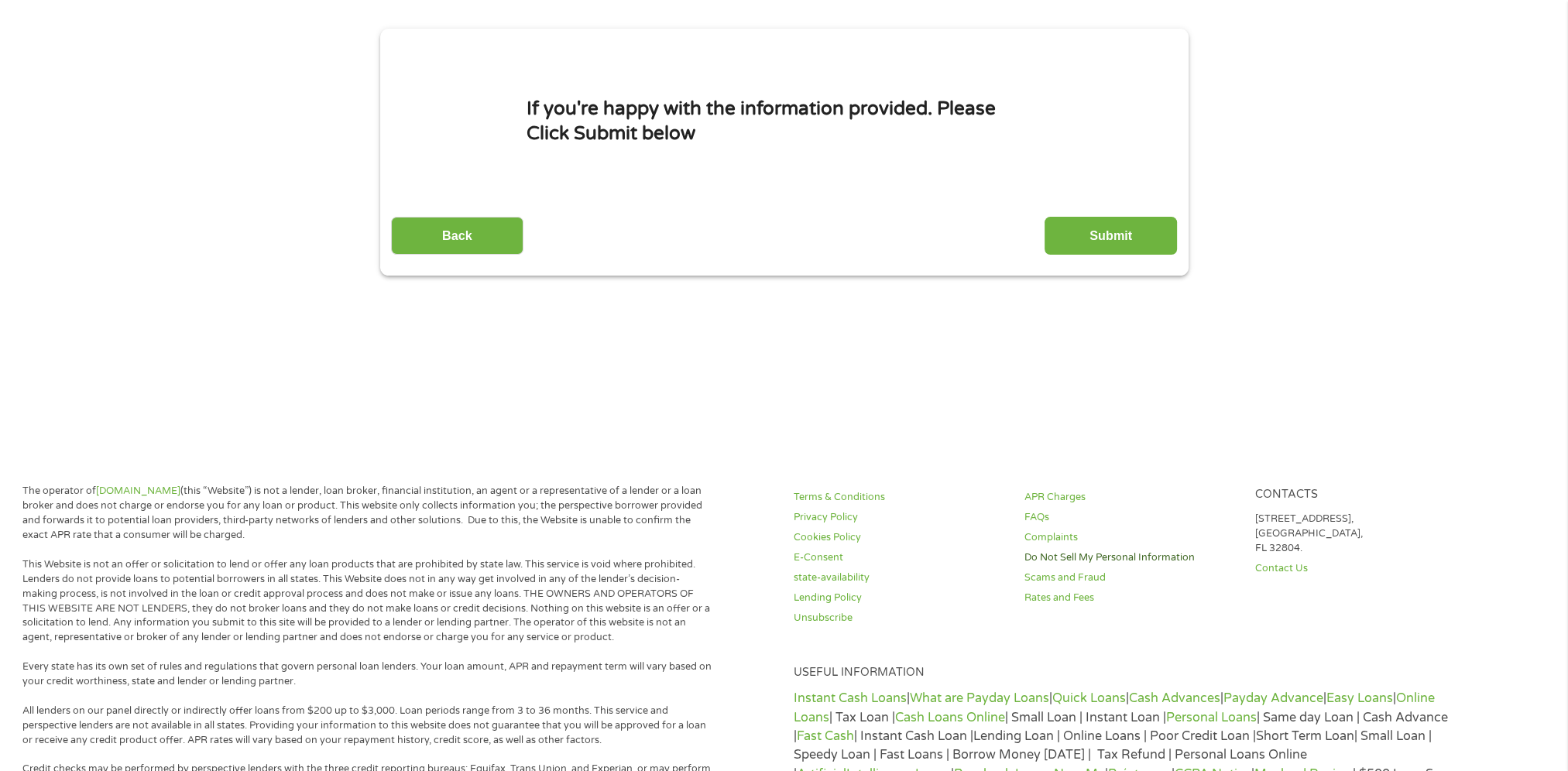
scroll to position [0, 0]
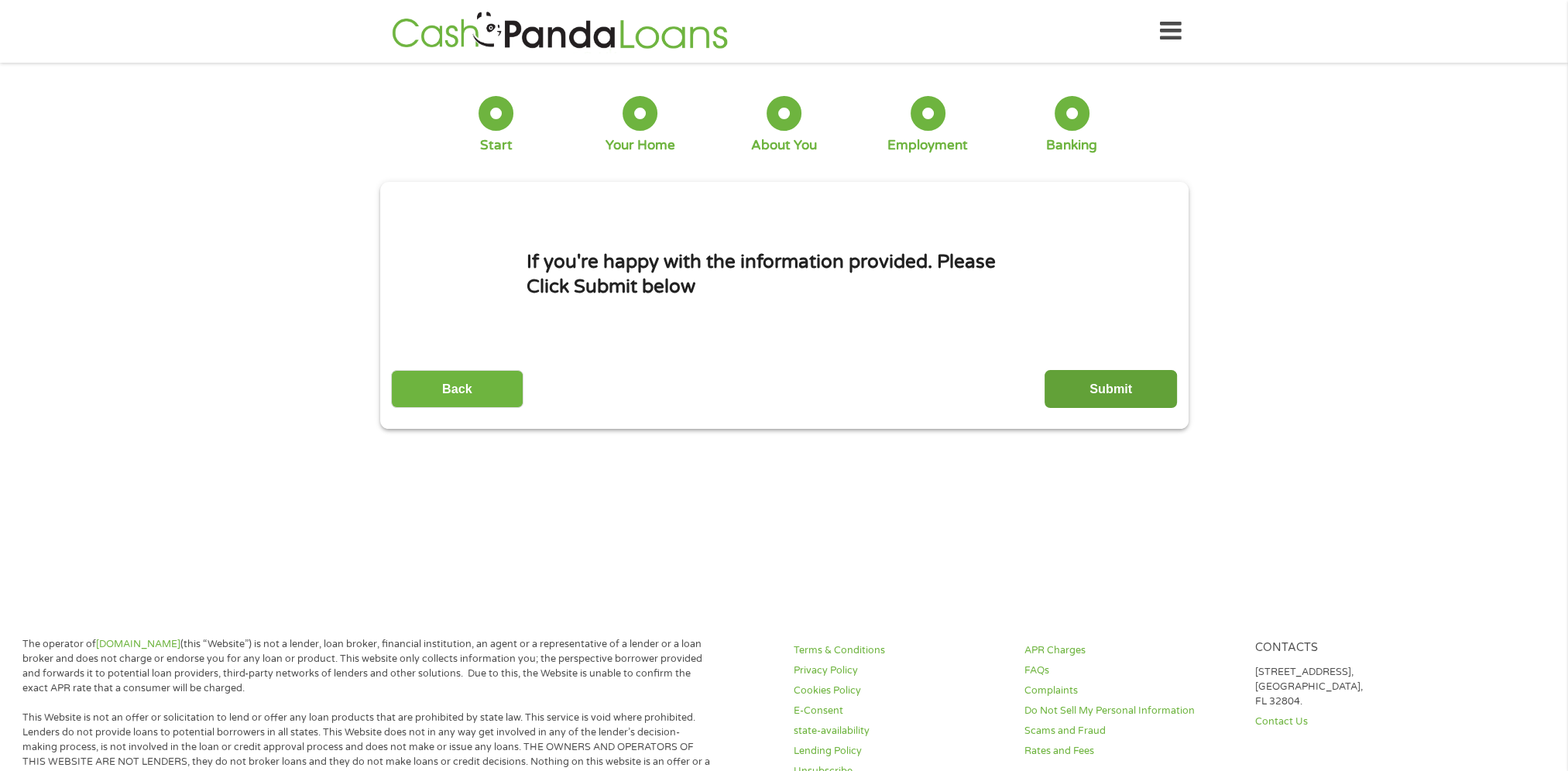
click at [1105, 384] on input "Submit" at bounding box center [1110, 389] width 132 height 38
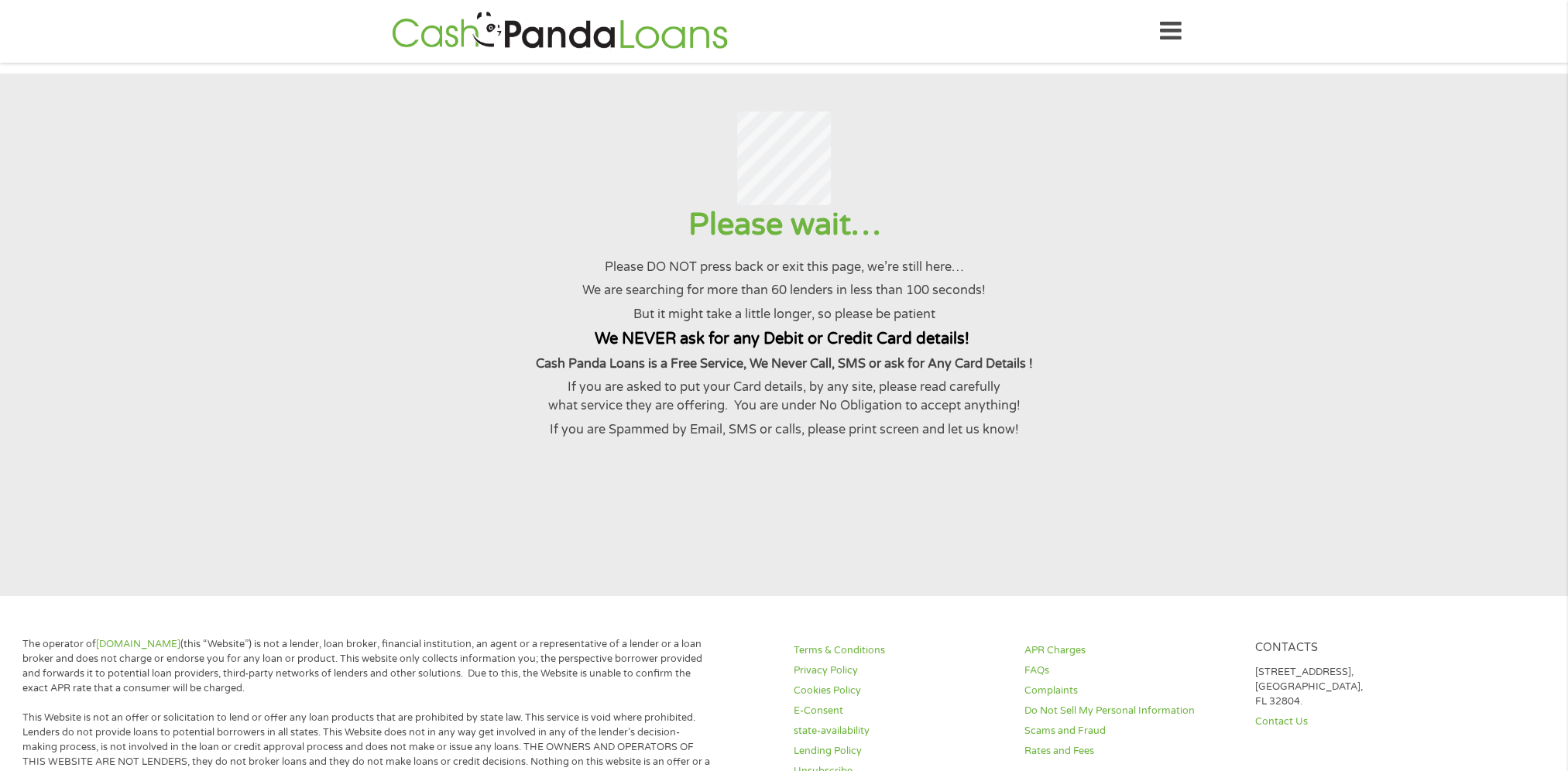
click at [600, 439] on p "If you are Spammed by Email, SMS or calls, please print screen and let us know!" at bounding box center [784, 429] width 1530 height 19
